Goal: Task Accomplishment & Management: Manage account settings

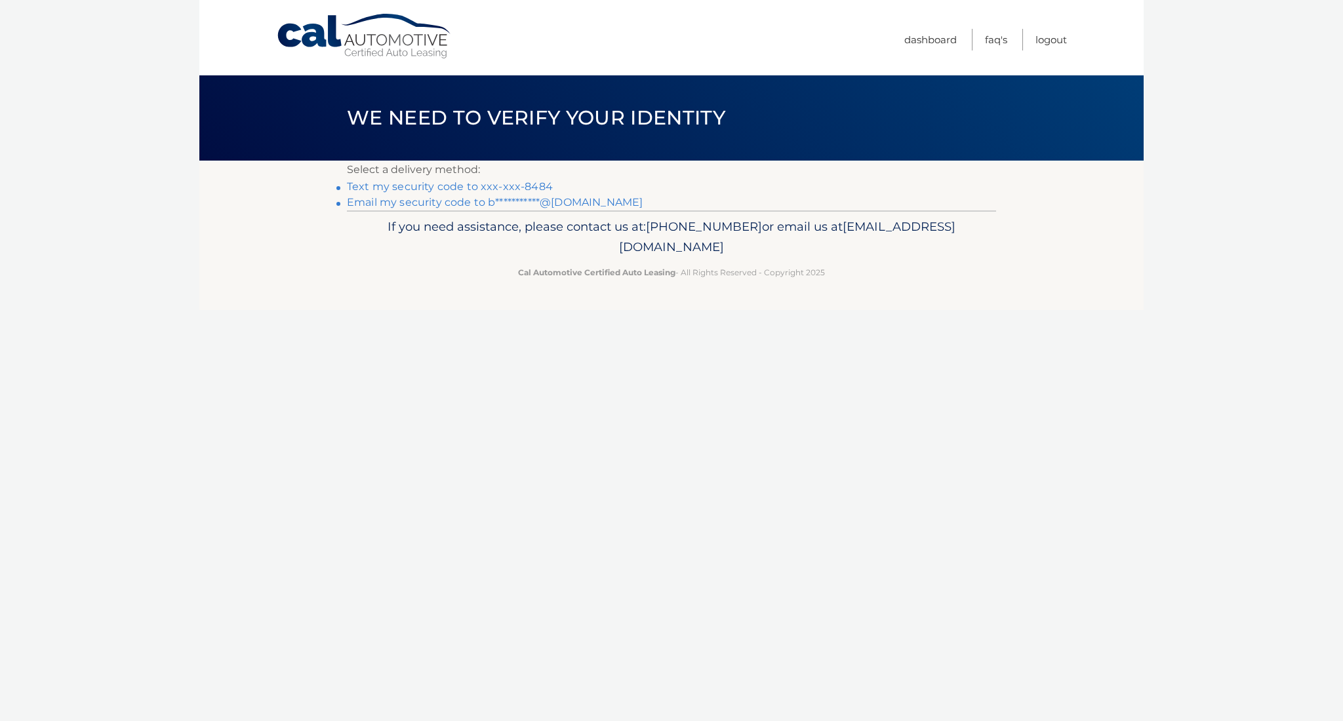
scroll to position [0, 1]
click at [532, 183] on link "Text my security code to xxx-xxx-8484" at bounding box center [450, 186] width 206 height 12
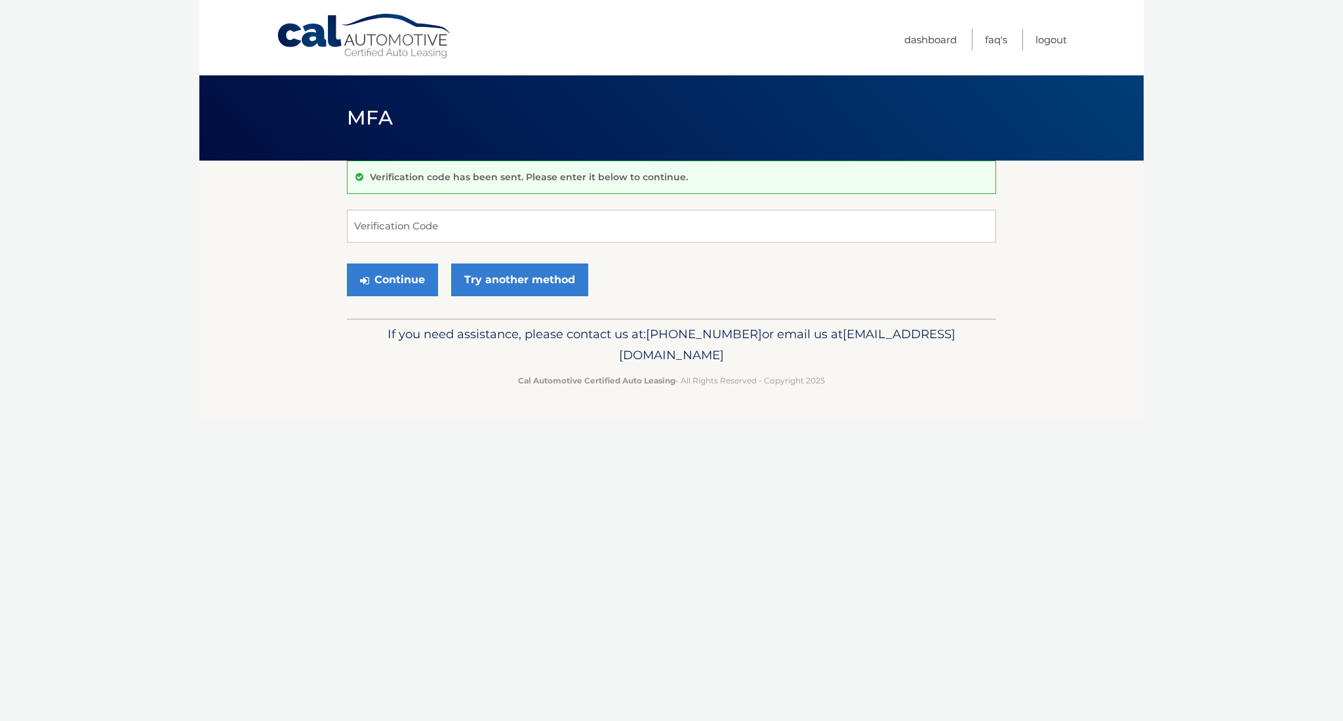
scroll to position [1, 0]
click at [529, 231] on input "Verification Code" at bounding box center [671, 226] width 649 height 33
type input "877451"
click at [406, 291] on button "Continue" at bounding box center [392, 280] width 91 height 33
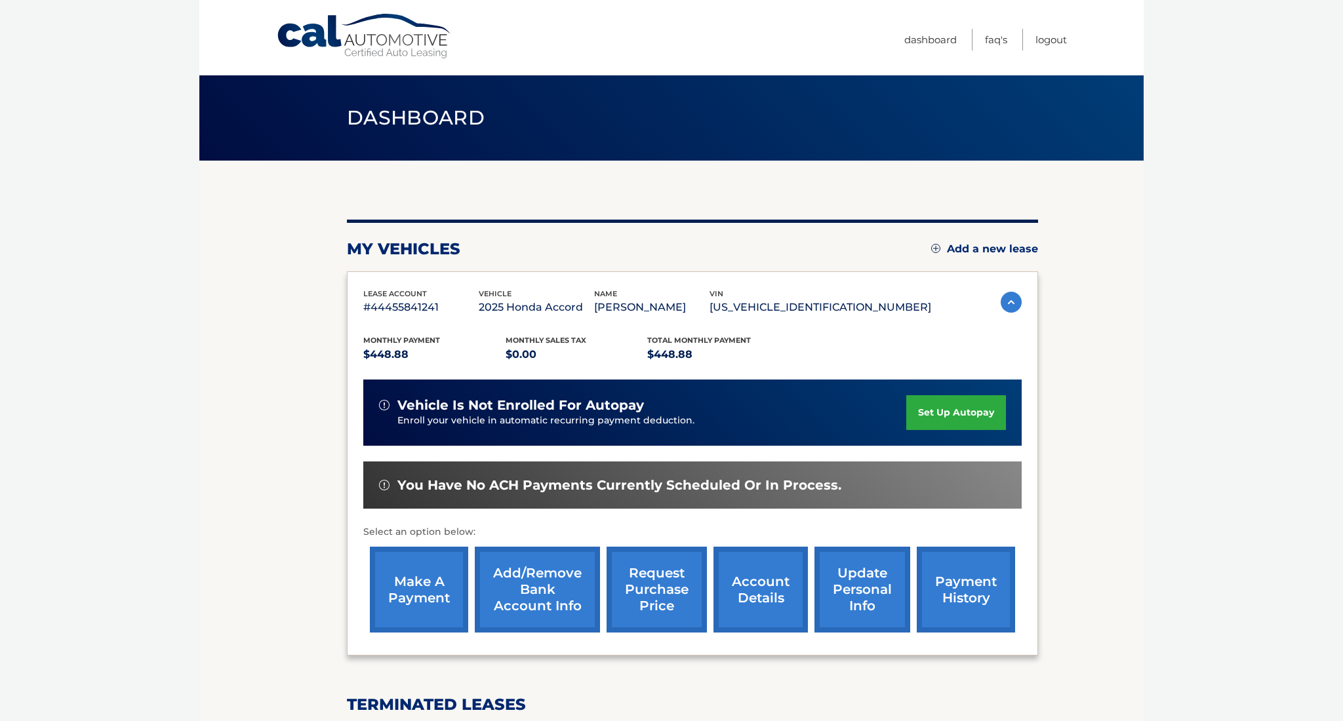
drag, startPoint x: 1342, startPoint y: 496, endPoint x: 1339, endPoint y: 507, distance: 11.0
click at [1339, 507] on body "Cal Automotive Menu Dashboard FAQ's Logout" at bounding box center [671, 360] width 1343 height 721
drag, startPoint x: 1338, startPoint y: 508, endPoint x: 1332, endPoint y: 533, distance: 25.8
click at [1332, 533] on body "Cal Automotive Menu Dashboard FAQ's Logout" at bounding box center [671, 360] width 1343 height 721
click at [451, 556] on link "make a payment" at bounding box center [419, 590] width 98 height 86
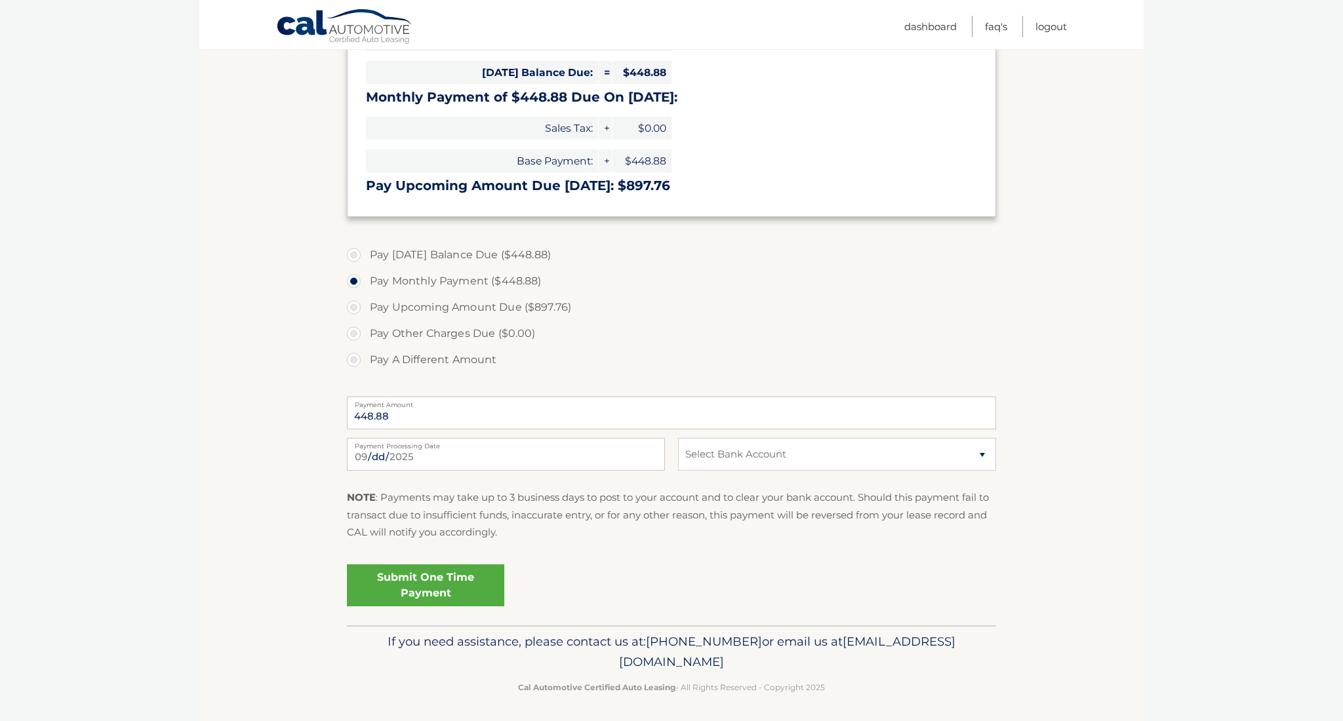
scroll to position [266, 0]
select select "ZDY3ZGM3ZDUtMzkyOS00OWEwLWIyZjQtOWJmOWZkMWFjM2Zj"
click at [428, 585] on link "Submit One Time Payment" at bounding box center [425, 587] width 157 height 42
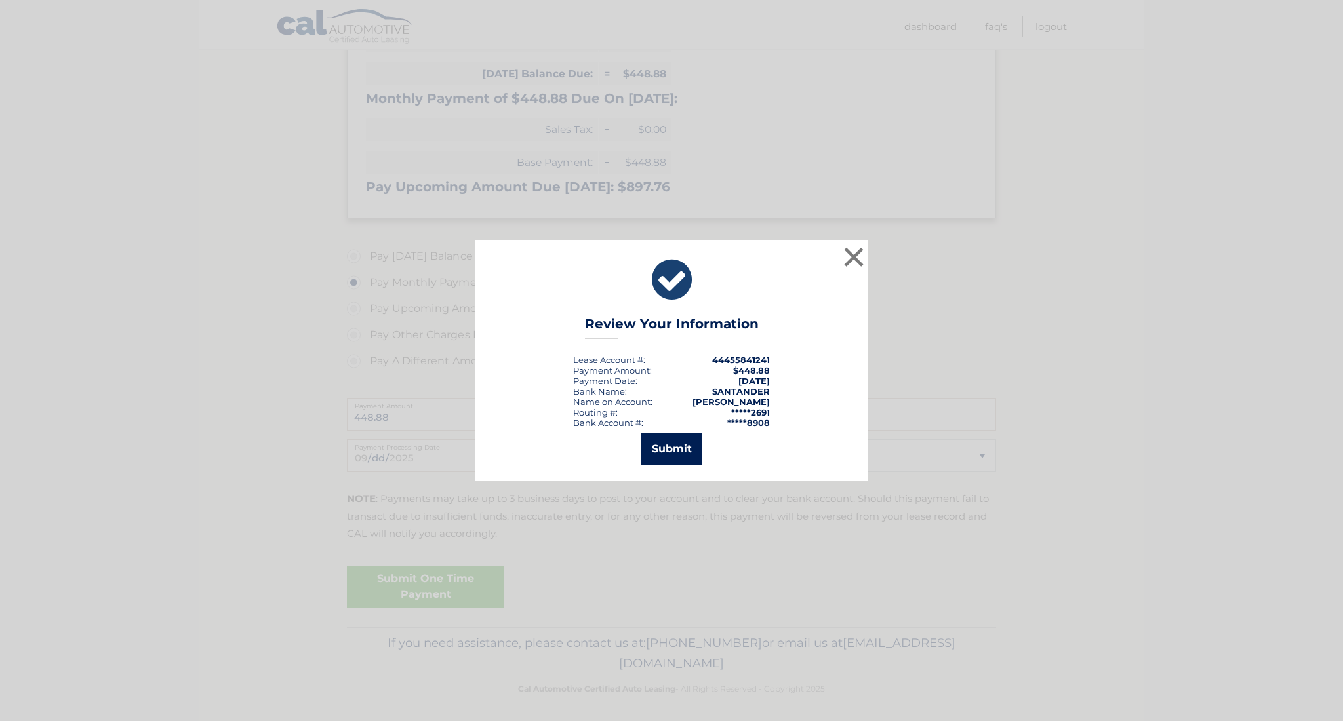
click at [669, 457] on button "Submit" at bounding box center [671, 448] width 61 height 31
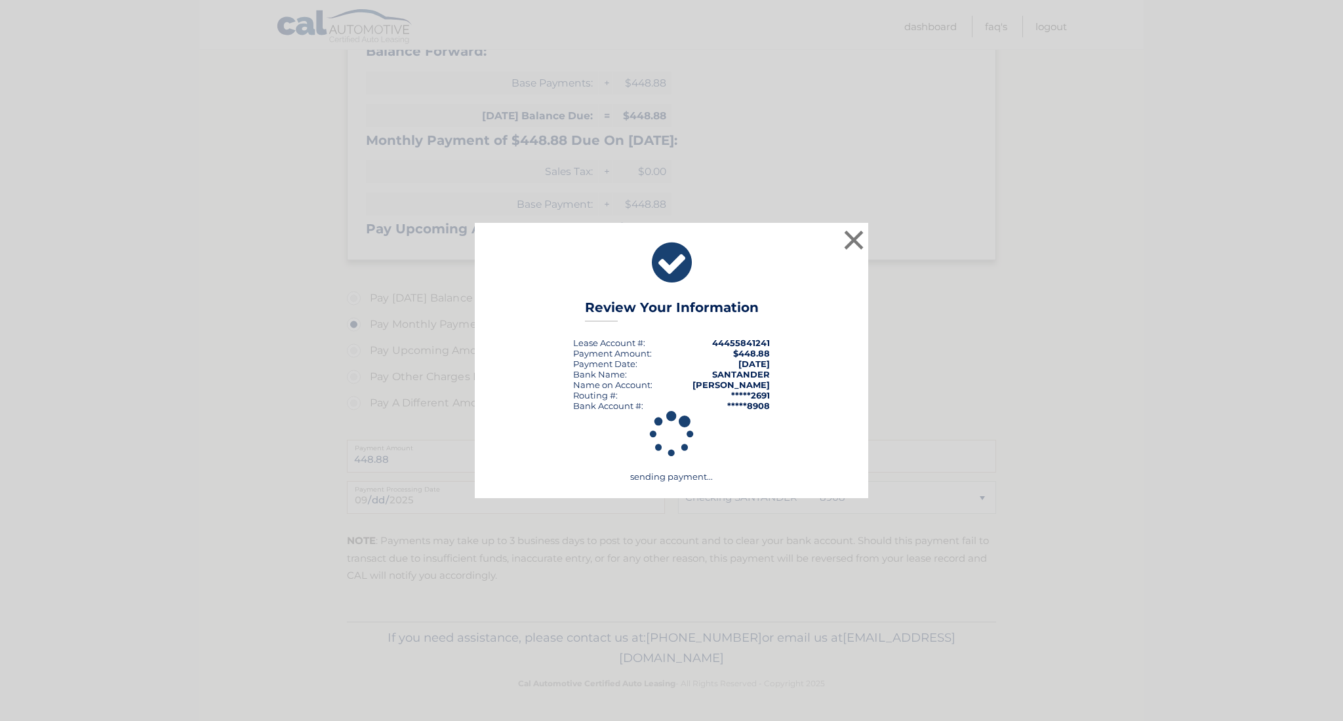
scroll to position [220, 0]
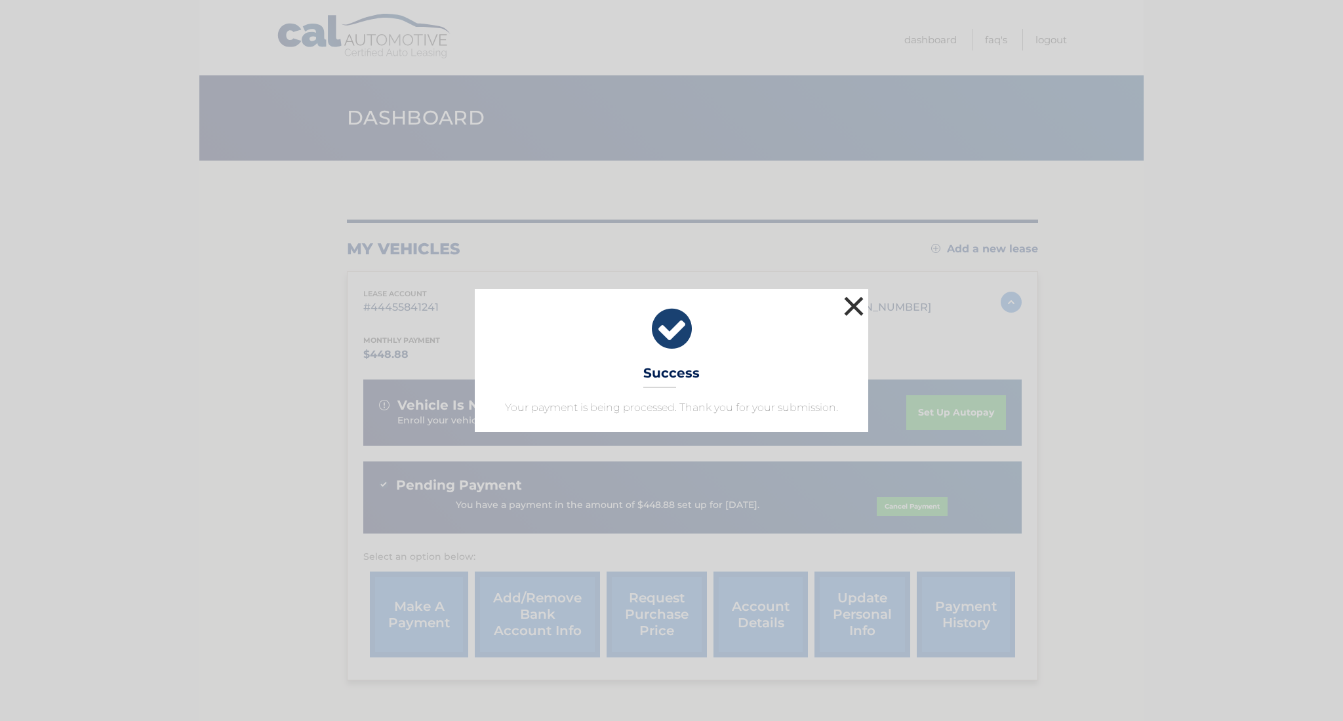
click at [853, 308] on button "×" at bounding box center [854, 306] width 26 height 26
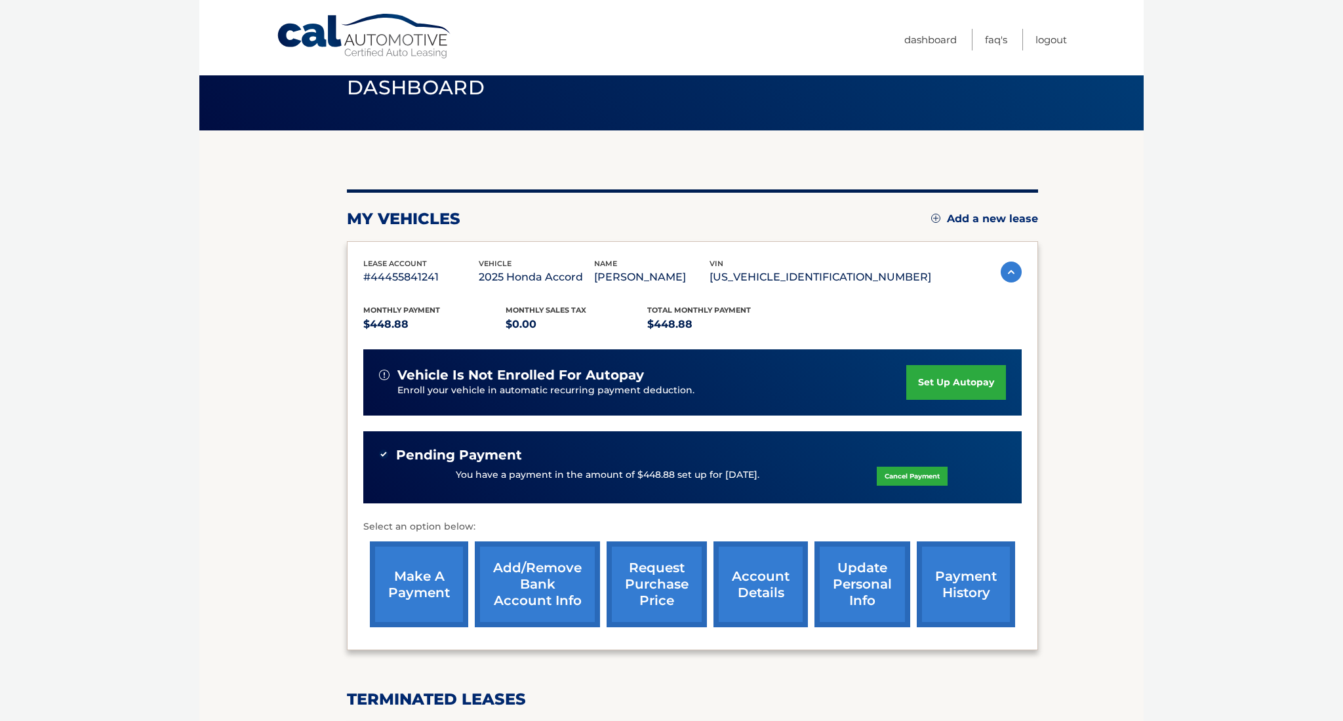
scroll to position [30, 0]
